Goal: Task Accomplishment & Management: Complete application form

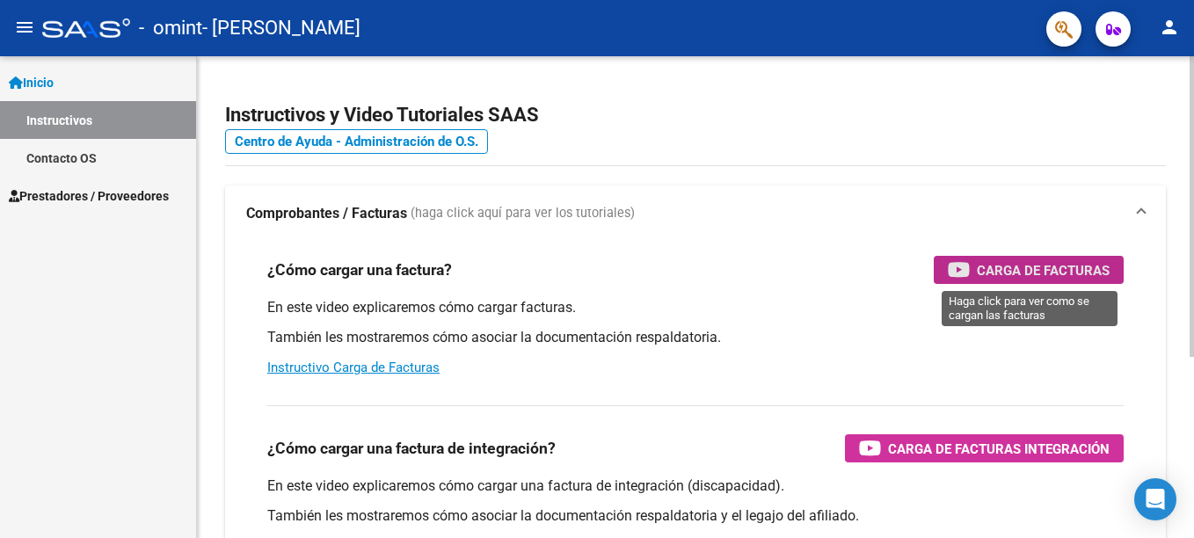
click at [1004, 281] on div "Carga de Facturas" at bounding box center [1029, 270] width 162 height 28
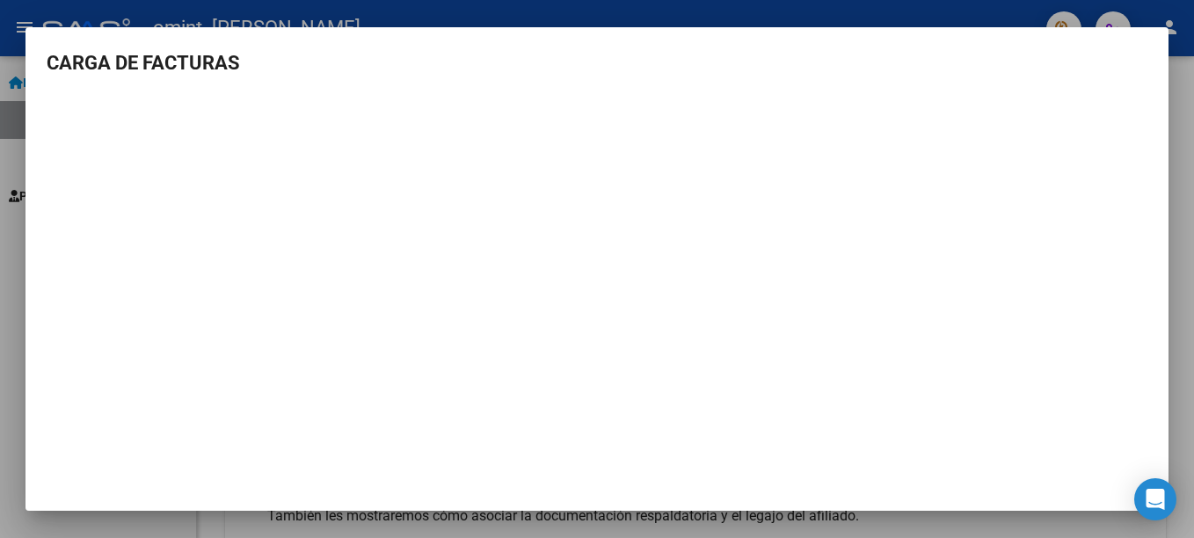
click at [656, 2] on div at bounding box center [597, 269] width 1194 height 538
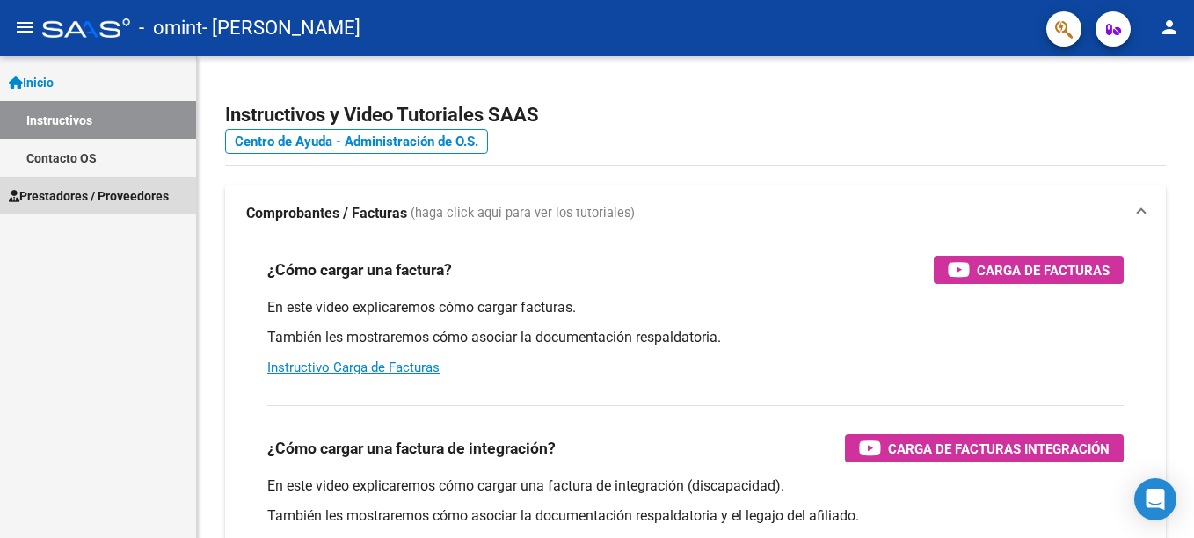
click at [88, 201] on span "Prestadores / Proveedores" at bounding box center [89, 195] width 160 height 19
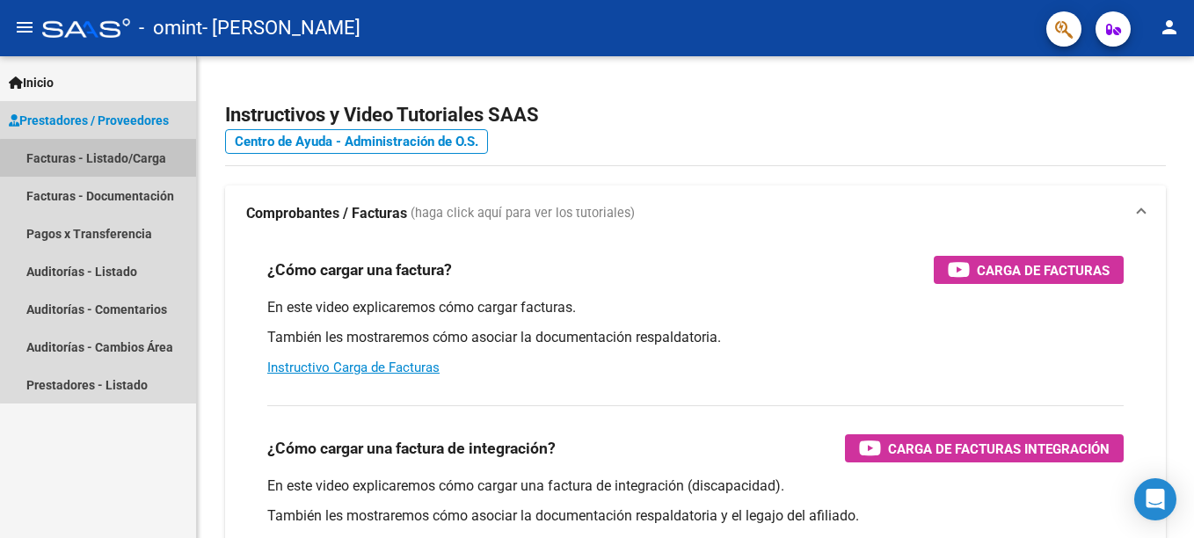
click at [113, 159] on link "Facturas - Listado/Carga" at bounding box center [98, 158] width 196 height 38
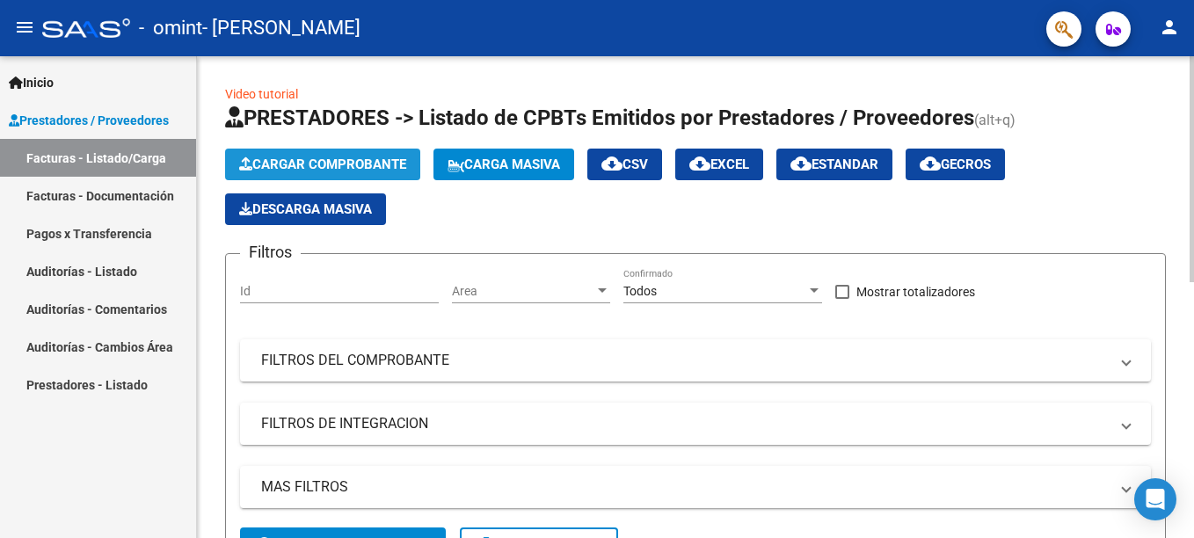
click at [377, 165] on span "Cargar Comprobante" at bounding box center [322, 165] width 167 height 16
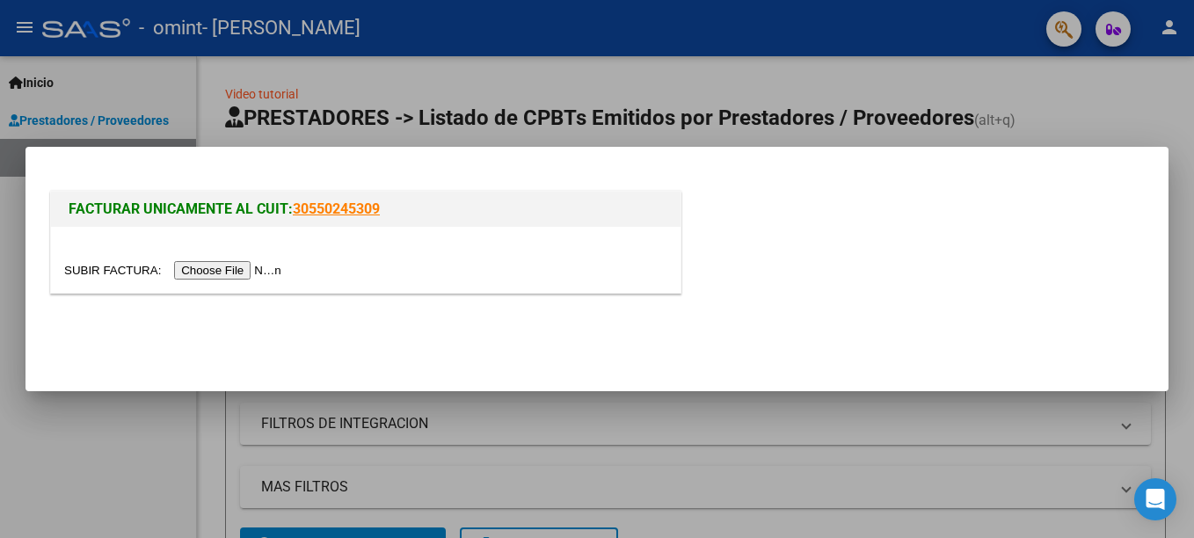
click at [224, 267] on input "file" at bounding box center [175, 270] width 223 height 18
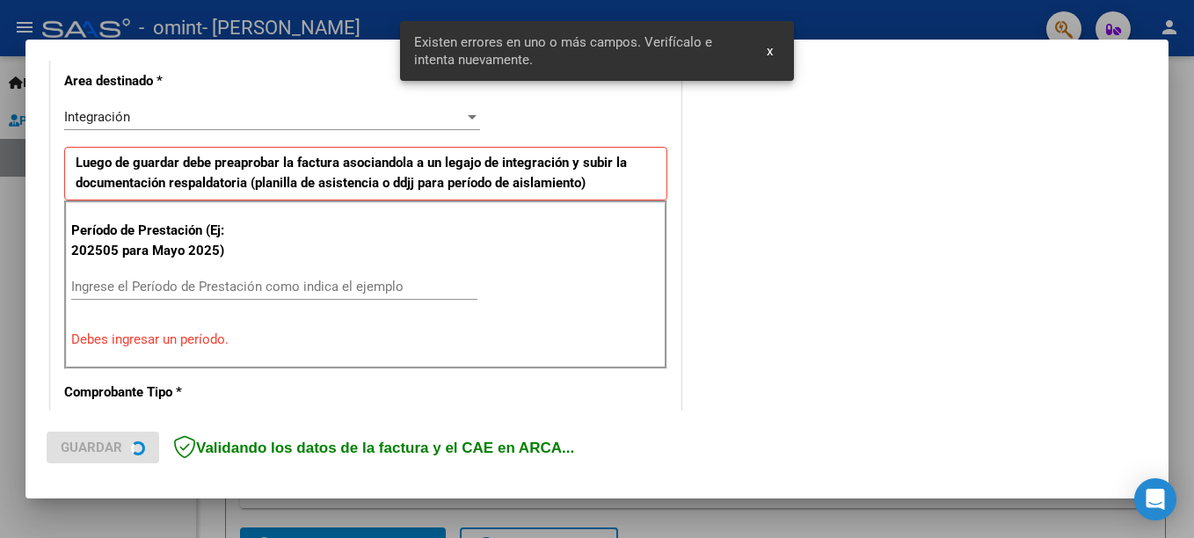
scroll to position [437, 0]
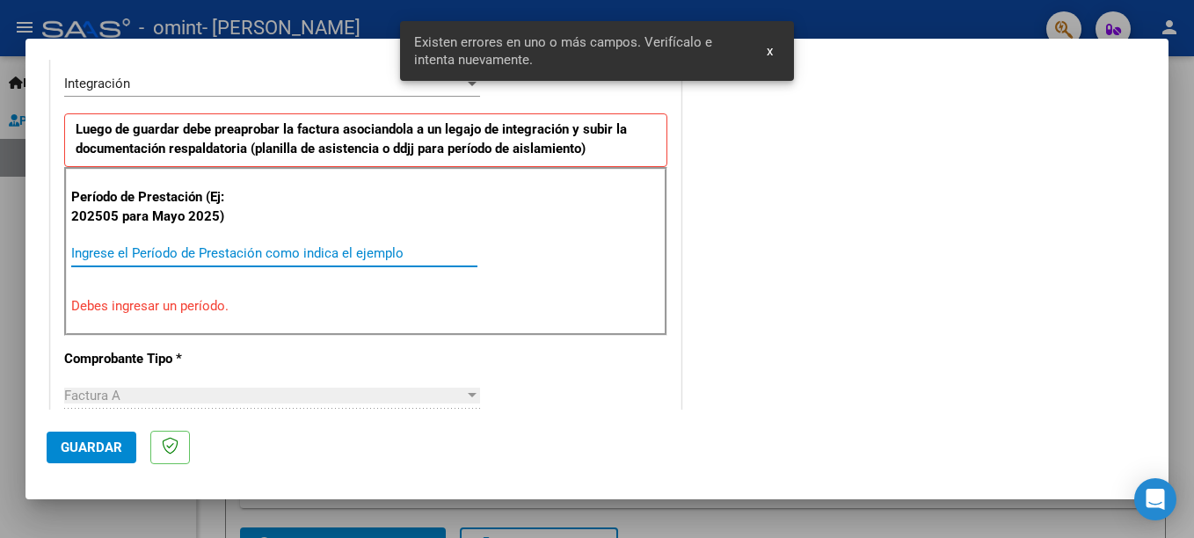
click at [246, 258] on input "Ingrese el Período de Prestación como indica el ejemplo" at bounding box center [274, 253] width 406 height 16
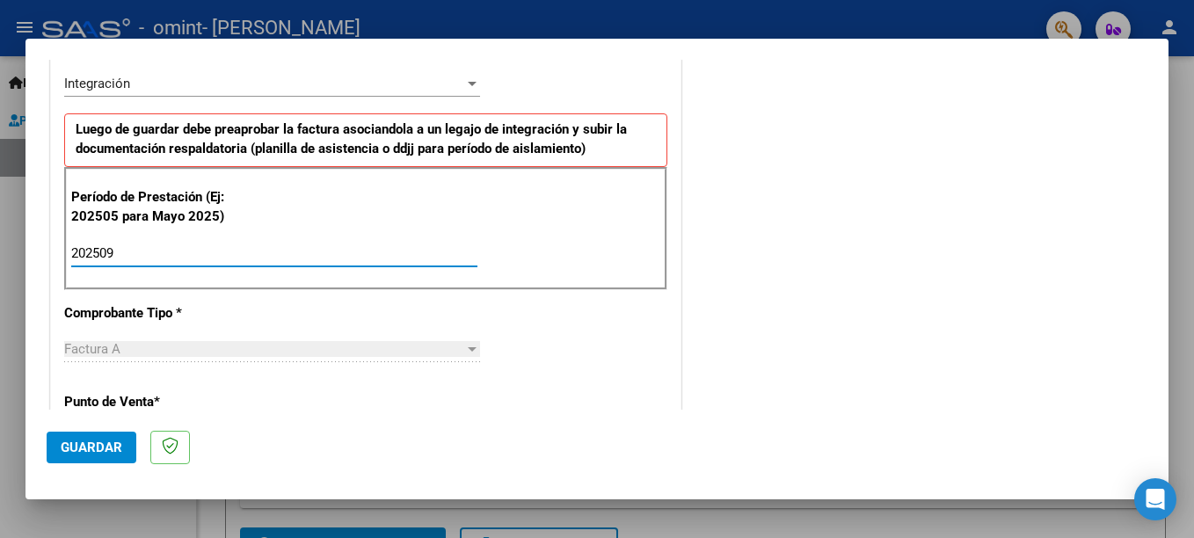
type input "202509"
click at [467, 358] on div "Factura A Seleccionar Tipo" at bounding box center [272, 349] width 416 height 26
click at [419, 347] on div "Factura A" at bounding box center [264, 349] width 400 height 16
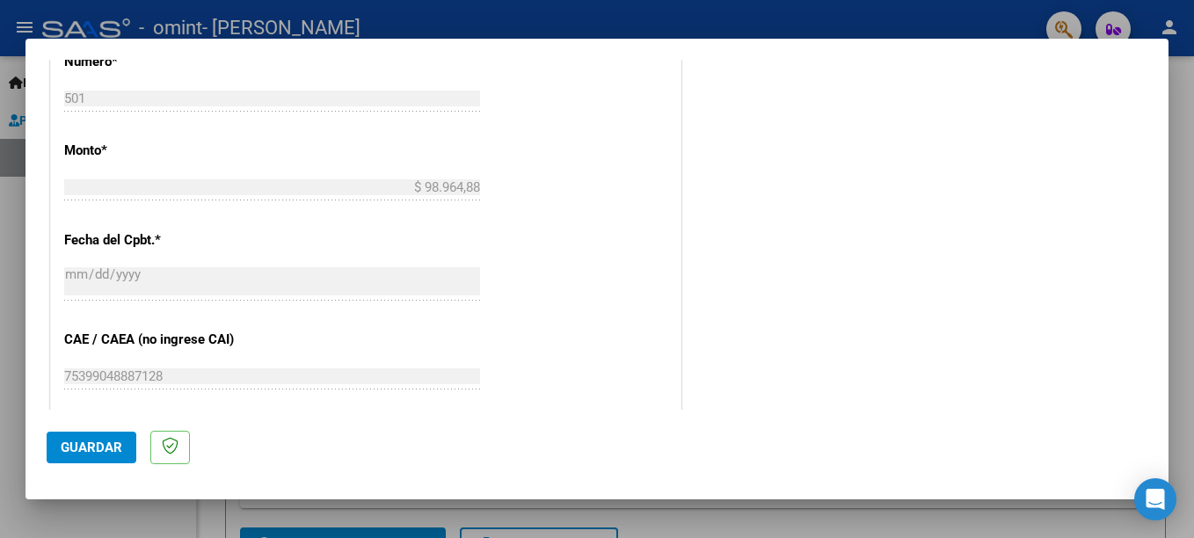
scroll to position [1084, 0]
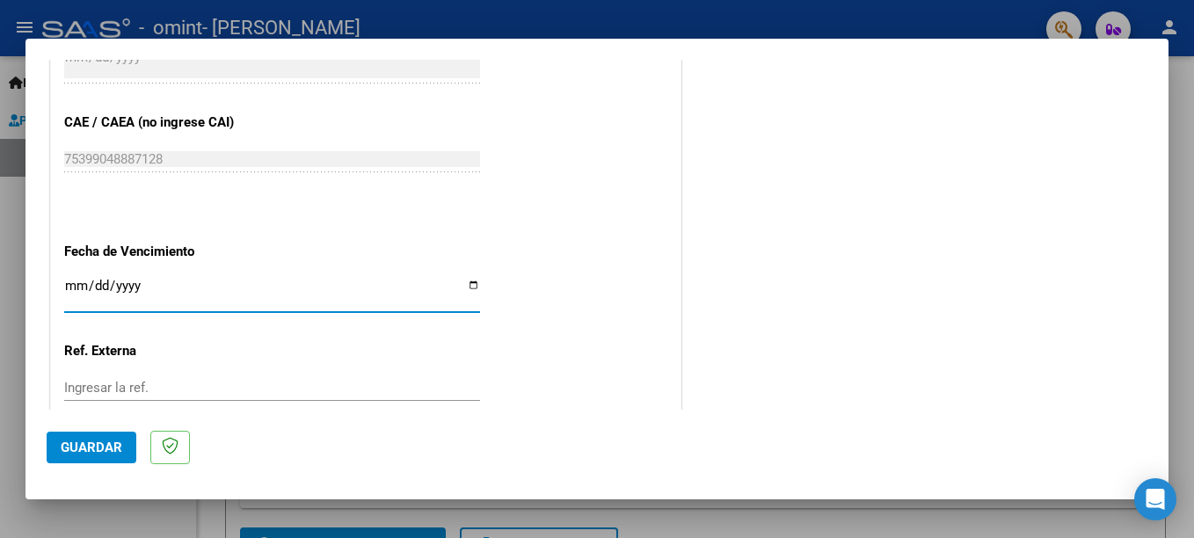
click at [469, 288] on input "Ingresar la fecha" at bounding box center [272, 293] width 416 height 28
type input "[DATE]"
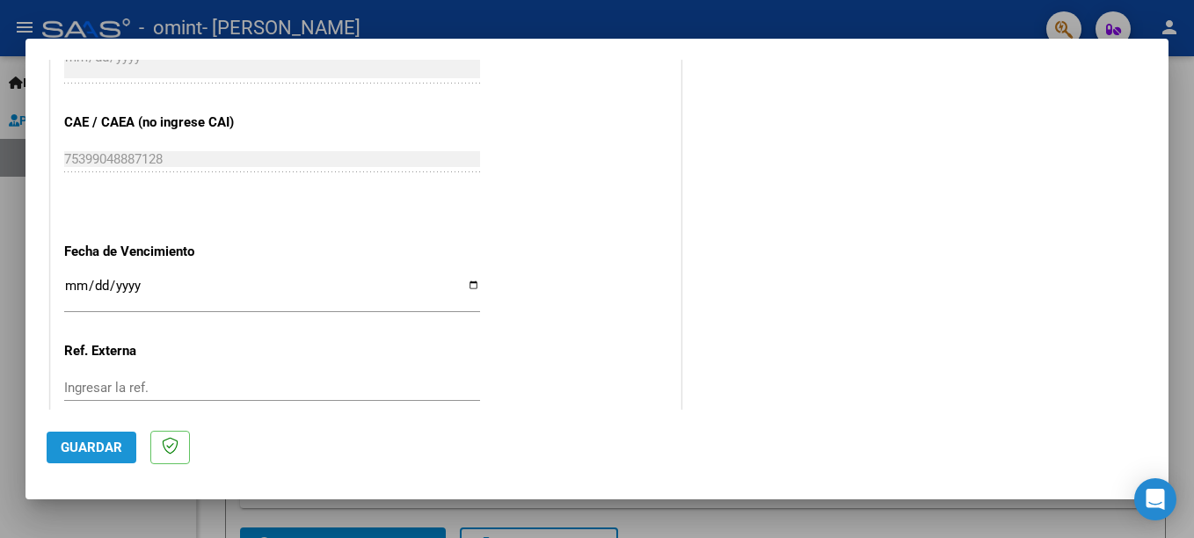
click at [97, 452] on span "Guardar" at bounding box center [92, 448] width 62 height 16
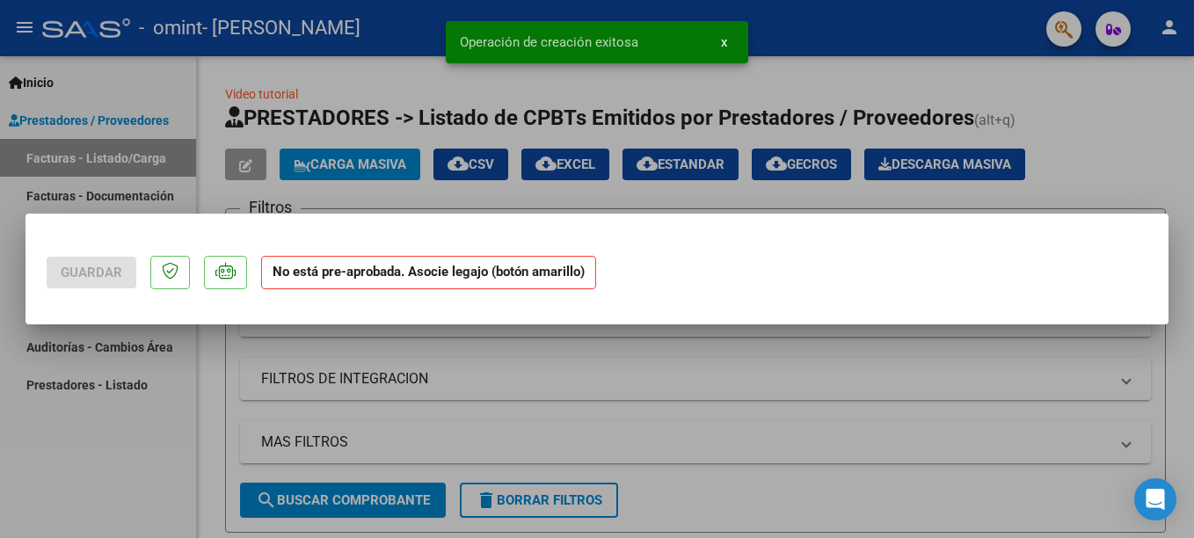
scroll to position [0, 0]
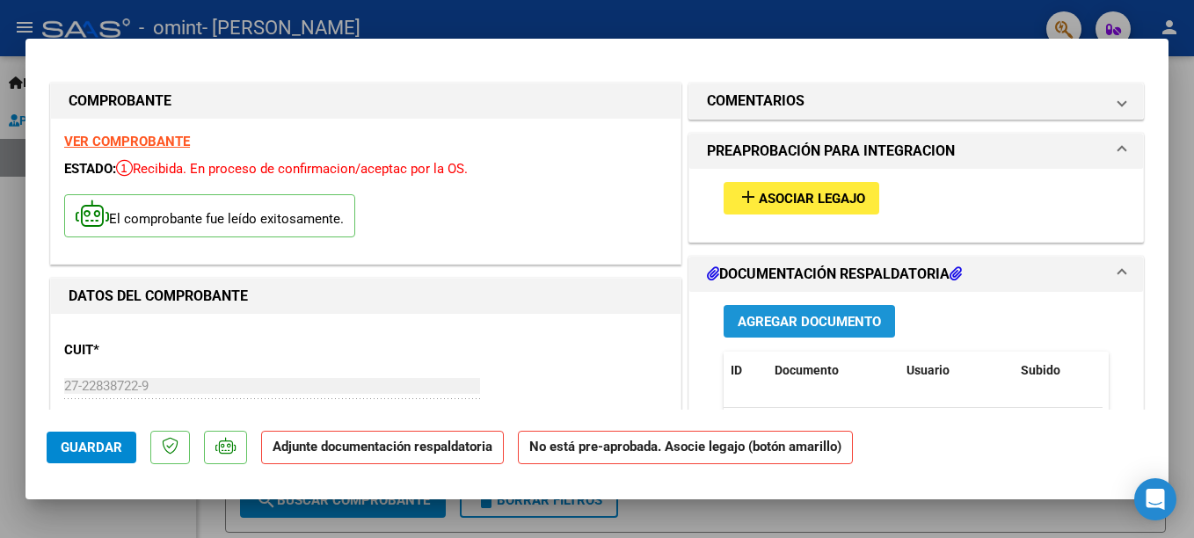
click at [798, 318] on span "Agregar Documento" at bounding box center [809, 322] width 143 height 16
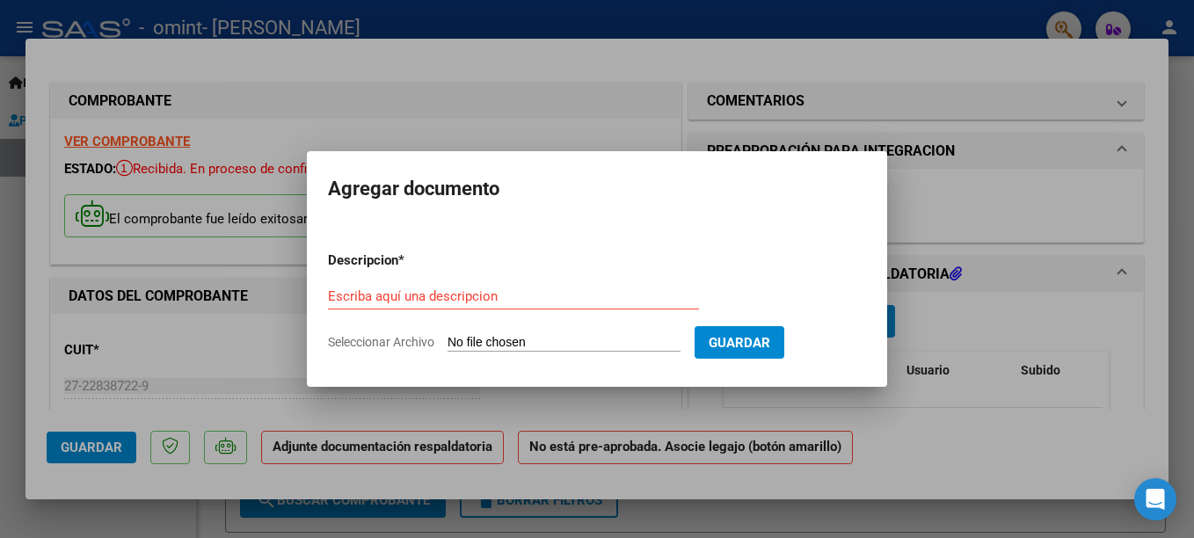
click at [422, 343] on span "Seleccionar Archivo" at bounding box center [381, 342] width 106 height 14
click at [448, 343] on input "Seleccionar Archivo" at bounding box center [564, 343] width 233 height 17
type input "C:\fakepath\planilla septiembre.pdf"
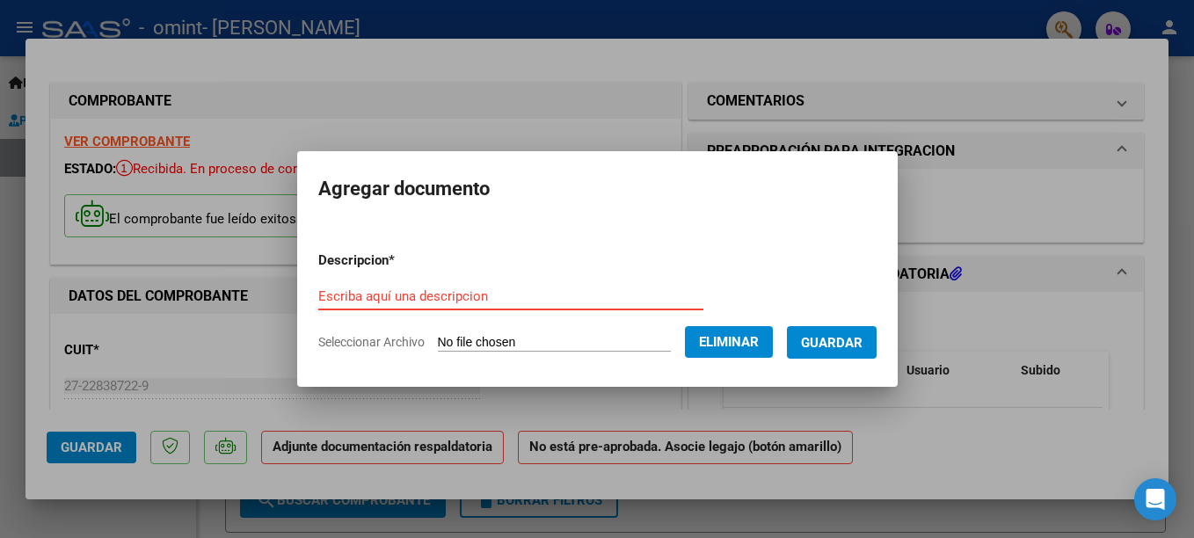
click at [439, 301] on input "Escriba aquí una descripcion" at bounding box center [510, 296] width 385 height 16
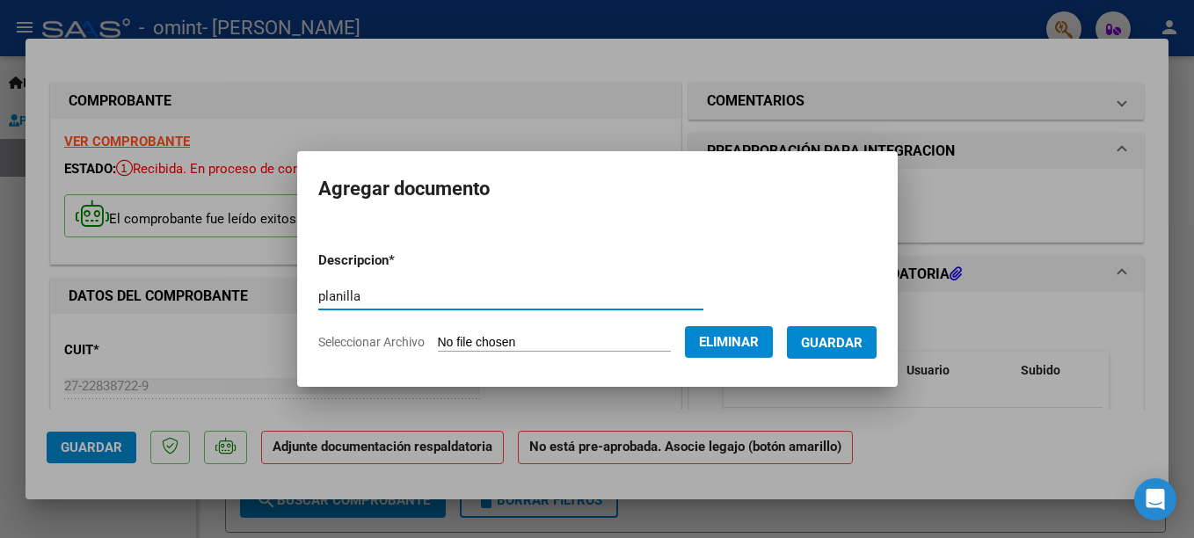
type input "planilla"
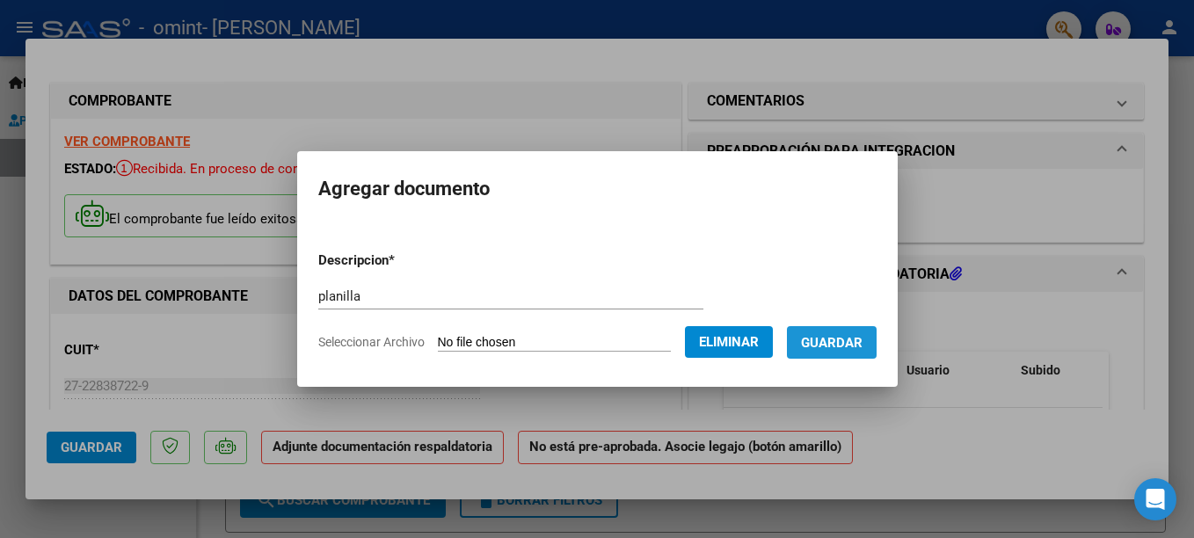
click at [836, 344] on span "Guardar" at bounding box center [832, 343] width 62 height 16
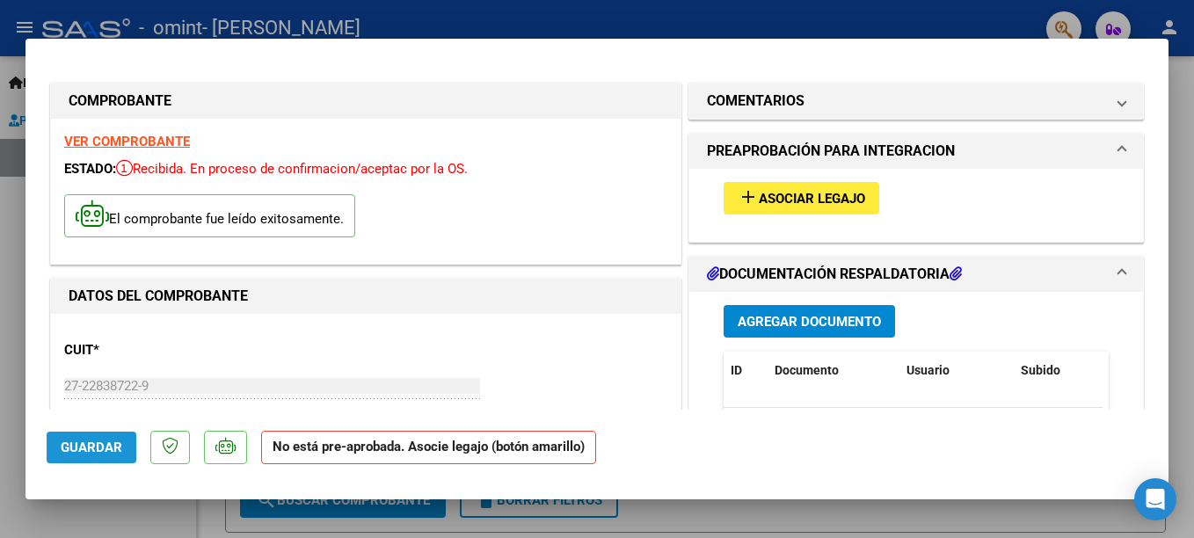
click at [71, 445] on span "Guardar" at bounding box center [92, 448] width 62 height 16
click at [818, 190] on span "add Asociar Legajo" at bounding box center [802, 198] width 128 height 16
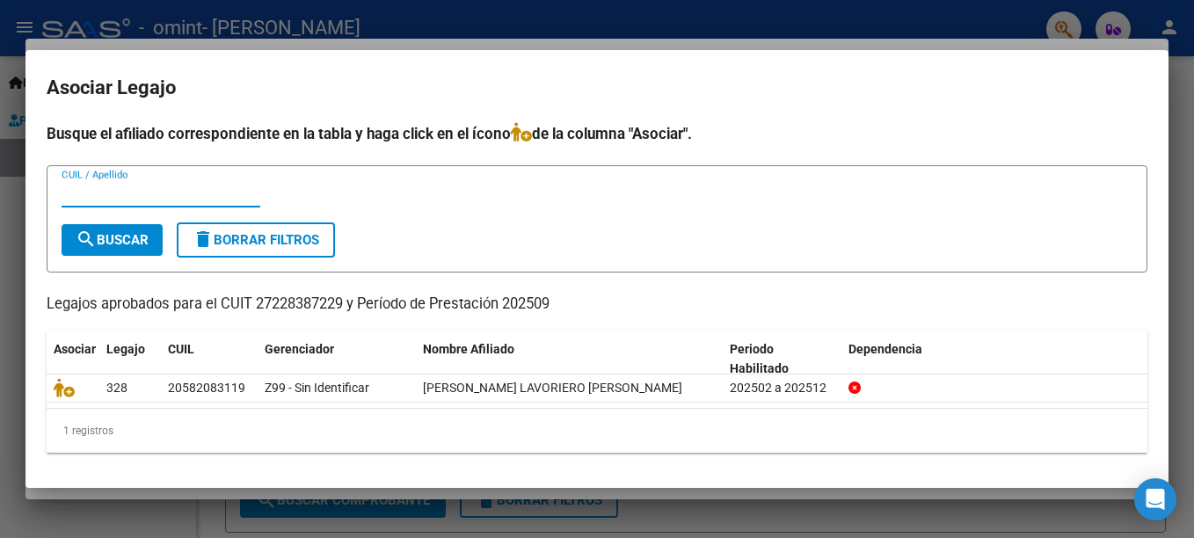
click at [950, 19] on div at bounding box center [597, 269] width 1194 height 538
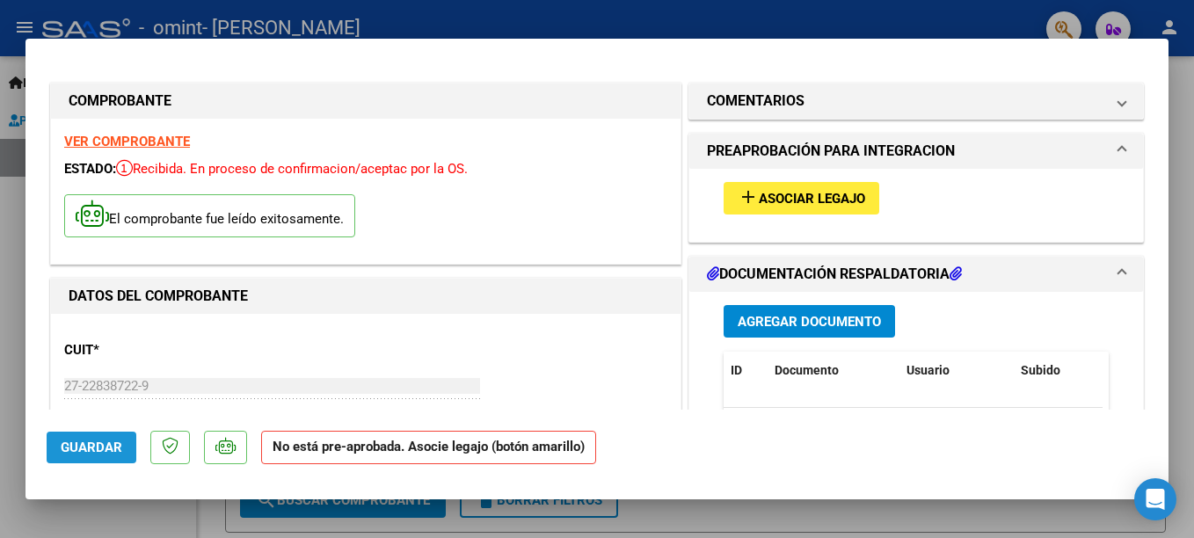
click at [84, 453] on span "Guardar" at bounding box center [92, 448] width 62 height 16
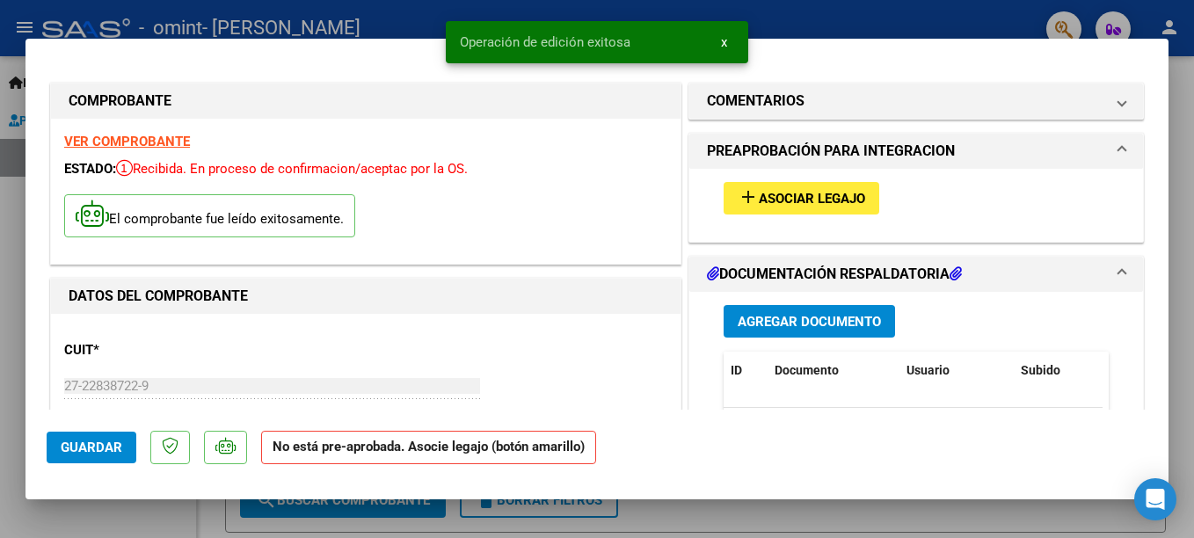
click at [1175, 216] on div at bounding box center [597, 269] width 1194 height 538
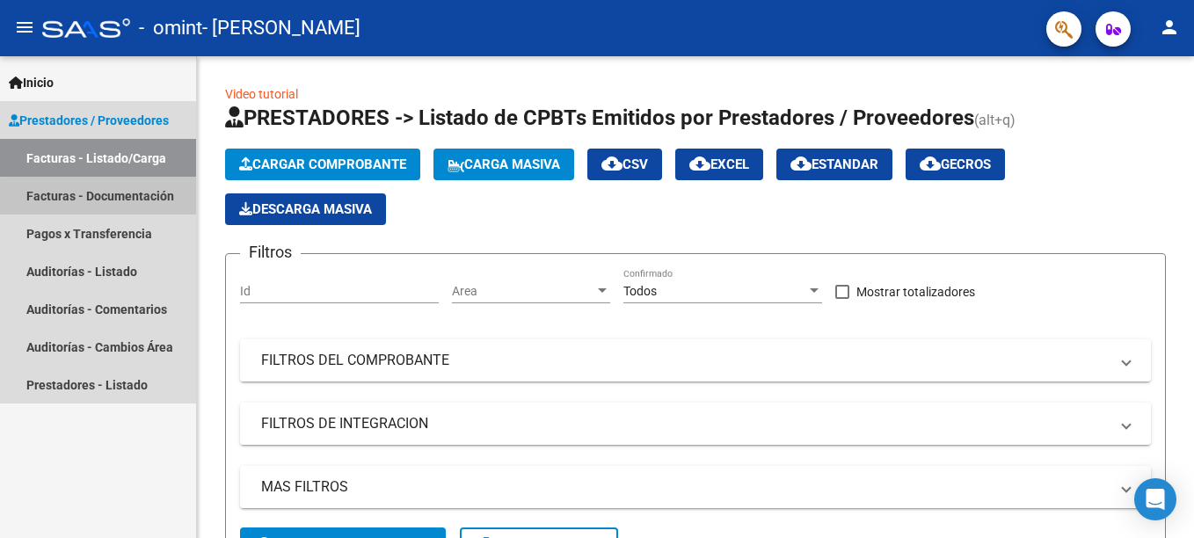
click at [123, 204] on link "Facturas - Documentación" at bounding box center [98, 196] width 196 height 38
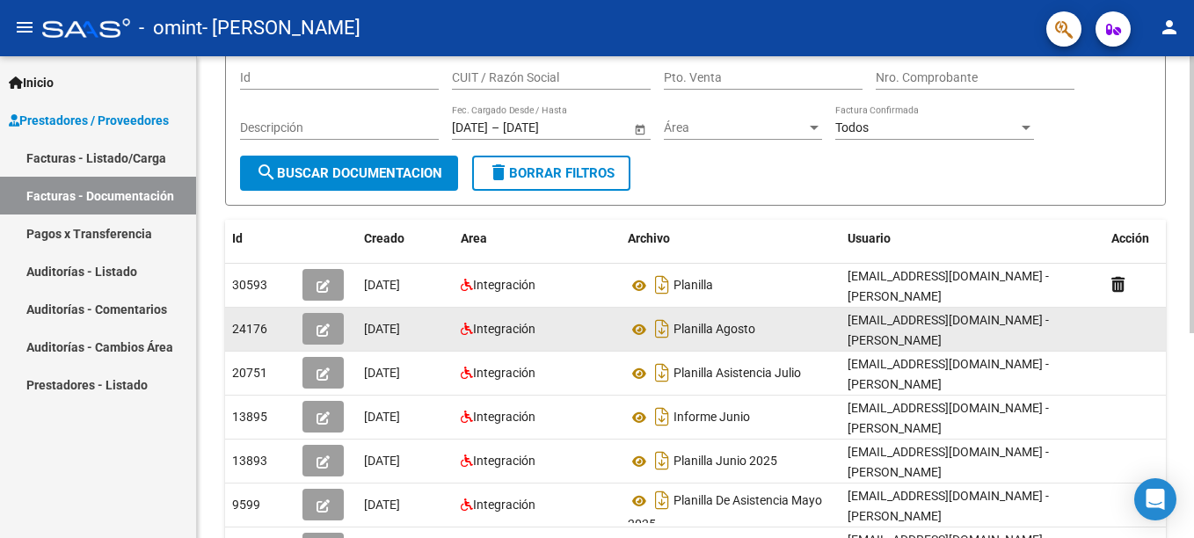
scroll to position [132, 0]
